Goal: Information Seeking & Learning: Find specific fact

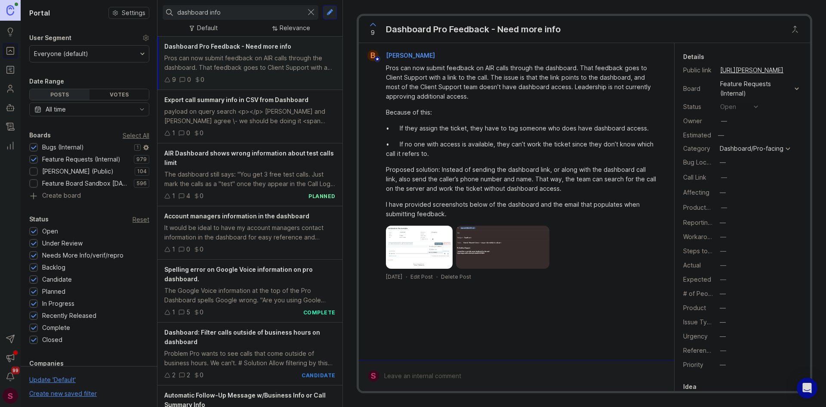
click at [34, 147] on div at bounding box center [34, 148] width 6 height 6
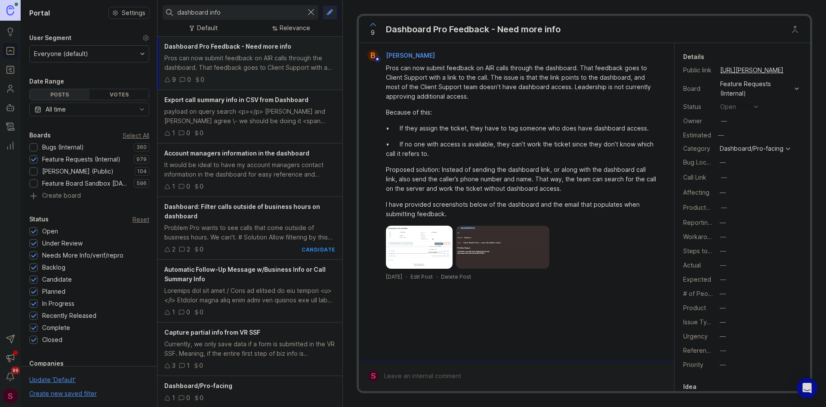
click at [313, 12] on div at bounding box center [311, 12] width 10 height 11
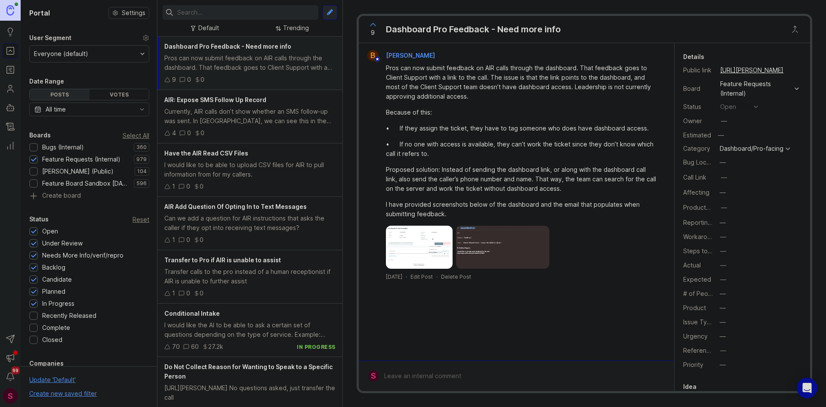
click at [248, 13] on input "text" at bounding box center [246, 12] width 138 height 9
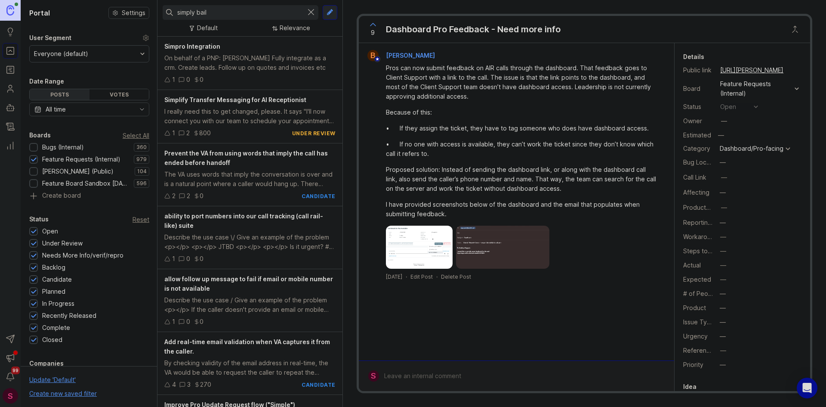
type input "simply bail"
click at [310, 12] on div at bounding box center [311, 12] width 10 height 11
